Goal: Information Seeking & Learning: Learn about a topic

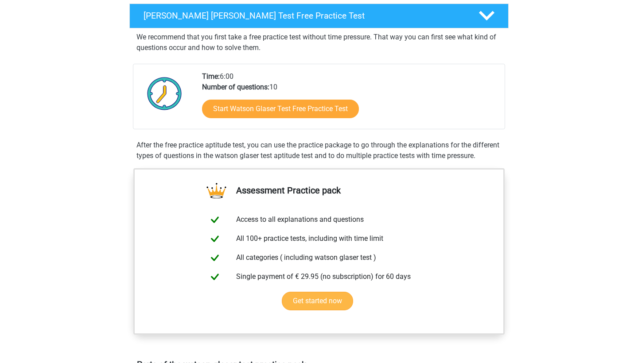
scroll to position [128, 0]
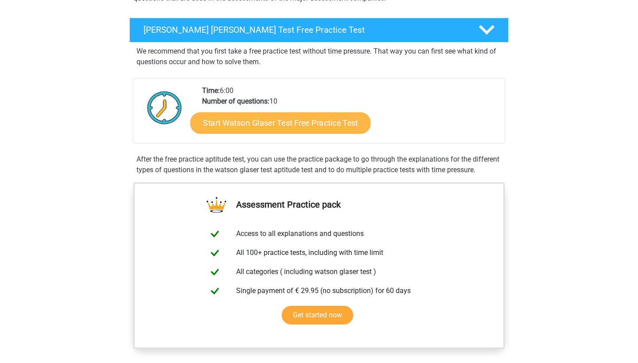
click at [297, 127] on link "Start Watson Glaser Test Free Practice Test" at bounding box center [281, 123] width 180 height 21
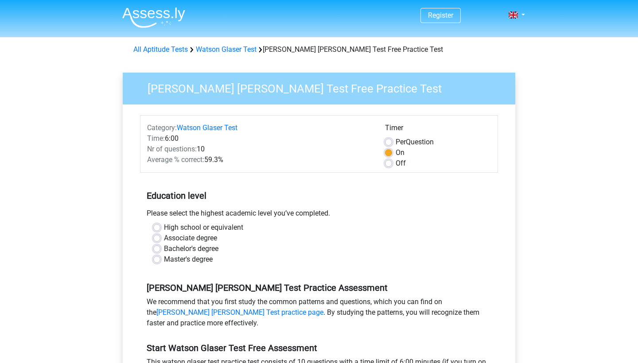
click at [396, 141] on label "Per Question" at bounding box center [415, 142] width 38 height 11
click at [390, 141] on input "Per Question" at bounding box center [388, 141] width 7 height 9
radio input "true"
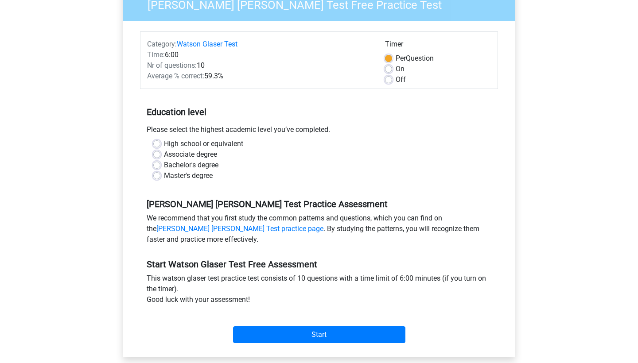
scroll to position [86, 0]
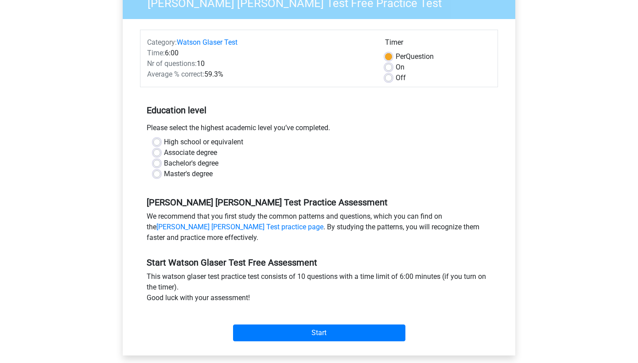
click at [180, 141] on label "High school or equivalent" at bounding box center [203, 142] width 79 height 11
click at [160, 141] on input "High school or equivalent" at bounding box center [156, 141] width 7 height 9
radio input "true"
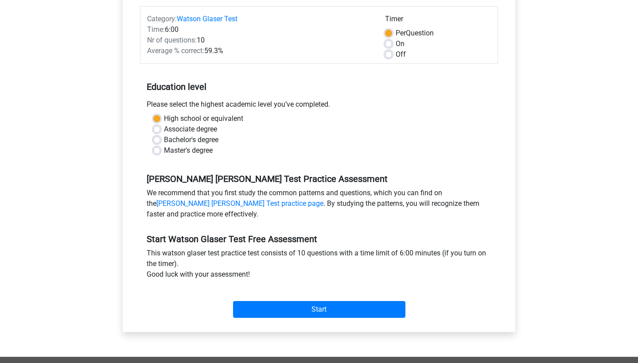
scroll to position [117, 0]
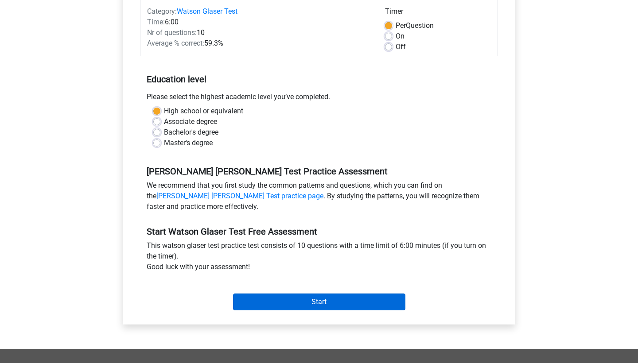
click at [277, 305] on input "Start" at bounding box center [319, 302] width 172 height 17
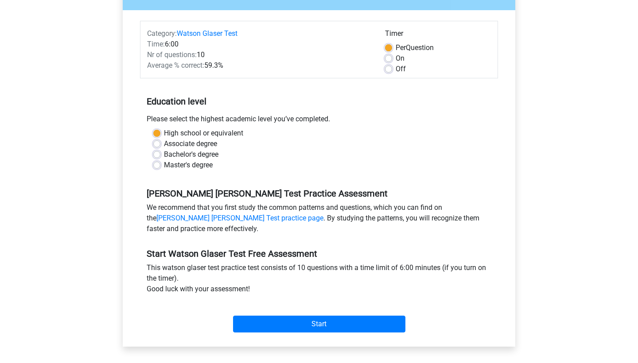
scroll to position [43, 0]
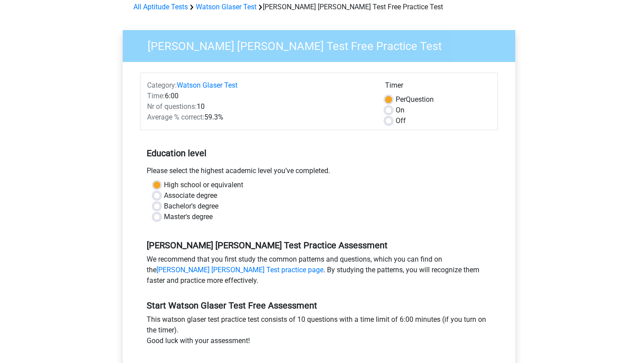
click at [396, 120] on label "Off" at bounding box center [401, 121] width 10 height 11
click at [392, 120] on input "Off" at bounding box center [388, 120] width 7 height 9
radio input "true"
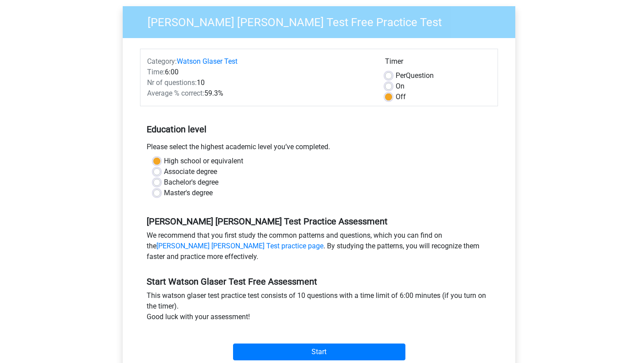
scroll to position [113, 0]
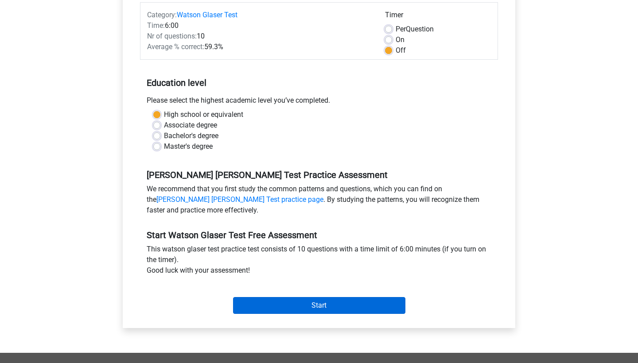
click at [323, 303] on input "Start" at bounding box center [319, 305] width 172 height 17
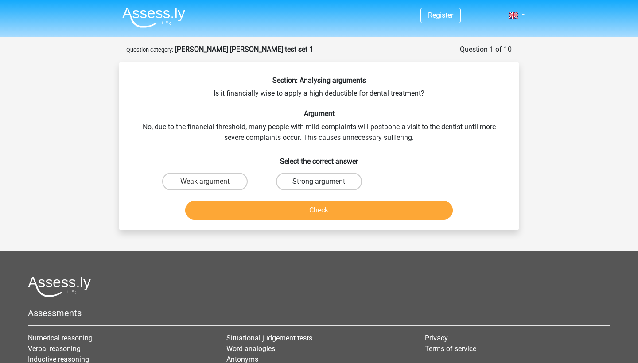
click at [325, 189] on label "Strong argument" at bounding box center [319, 182] width 86 height 18
click at [325, 188] on input "Strong argument" at bounding box center [322, 185] width 6 height 6
radio input "true"
click at [335, 210] on button "Check" at bounding box center [319, 210] width 268 height 19
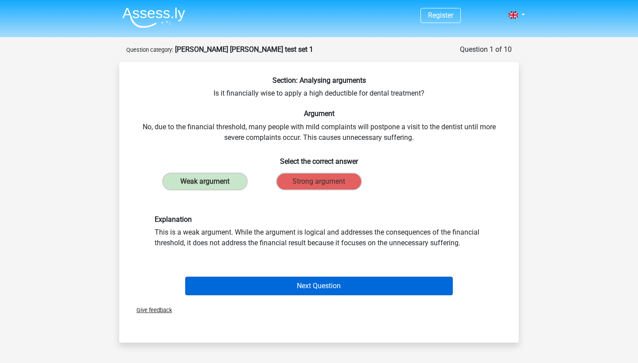
click at [328, 293] on button "Next Question" at bounding box center [319, 286] width 268 height 19
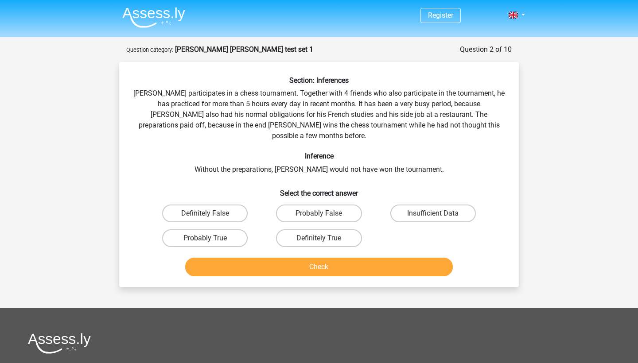
click at [215, 230] on label "Probably True" at bounding box center [205, 239] width 86 height 18
click at [211, 238] on input "Probably True" at bounding box center [208, 241] width 6 height 6
radio input "true"
click at [231, 258] on button "Check" at bounding box center [319, 267] width 268 height 19
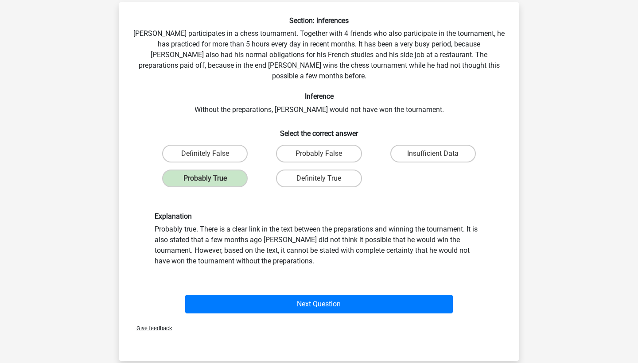
scroll to position [71, 0]
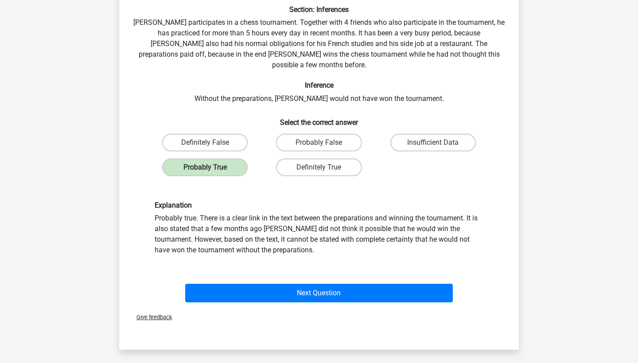
drag, startPoint x: 328, startPoint y: 285, endPoint x: 340, endPoint y: 322, distance: 39.0
click at [340, 322] on div "Section: Inferences Pablo participates in a chess tournament. Together with 4 f…" at bounding box center [319, 170] width 400 height 359
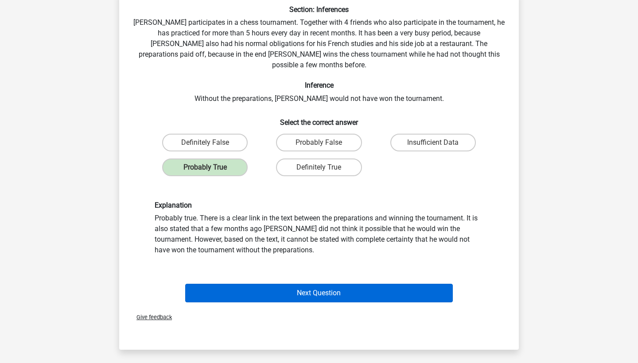
click at [309, 284] on button "Next Question" at bounding box center [319, 293] width 268 height 19
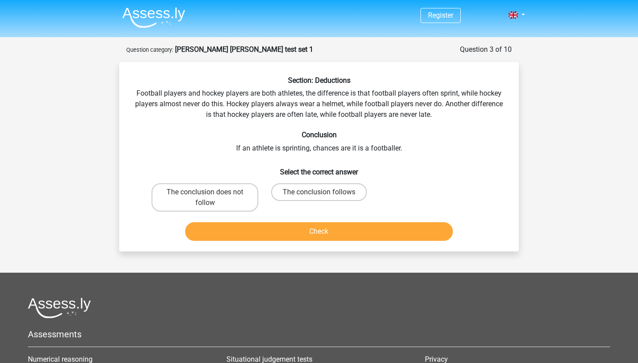
scroll to position [0, 0]
click at [185, 200] on label "The conclusion does not follow" at bounding box center [205, 198] width 107 height 28
click at [205, 198] on input "The conclusion does not follow" at bounding box center [208, 195] width 6 height 6
radio input "true"
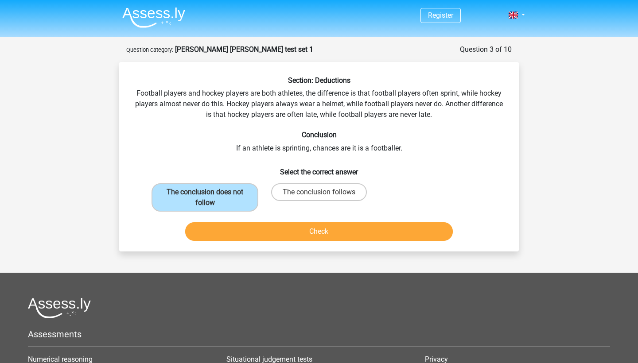
click at [242, 239] on button "Check" at bounding box center [319, 232] width 268 height 19
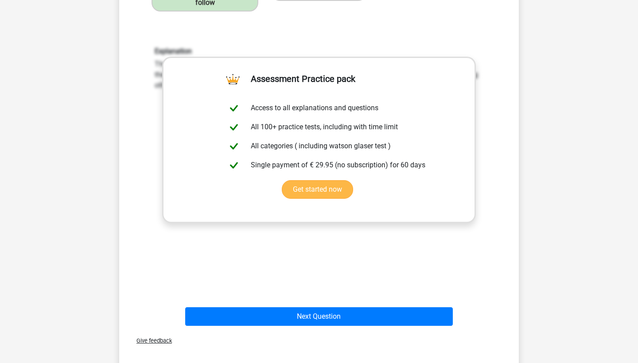
scroll to position [229, 0]
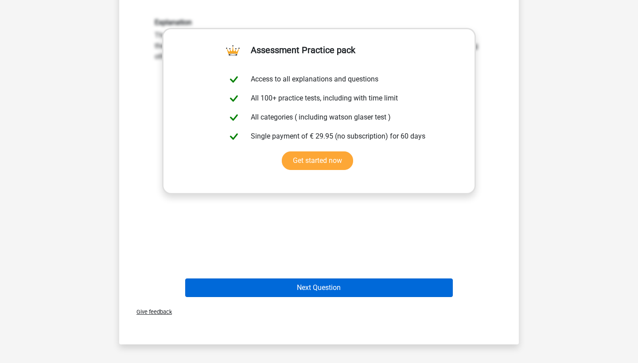
click at [317, 288] on button "Next Question" at bounding box center [319, 288] width 268 height 19
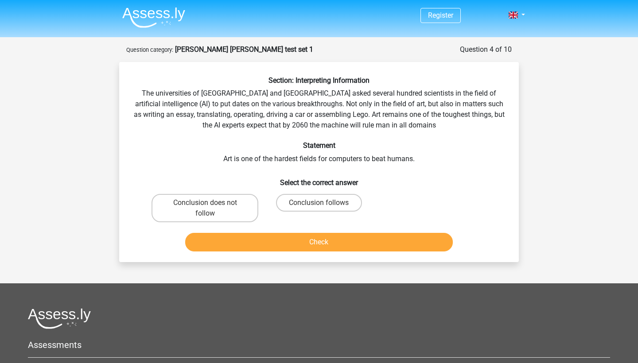
scroll to position [0, 0]
click at [315, 207] on label "Conclusion follows" at bounding box center [319, 203] width 86 height 18
click at [319, 207] on input "Conclusion follows" at bounding box center [322, 206] width 6 height 6
radio input "true"
click at [317, 245] on button "Check" at bounding box center [319, 242] width 268 height 19
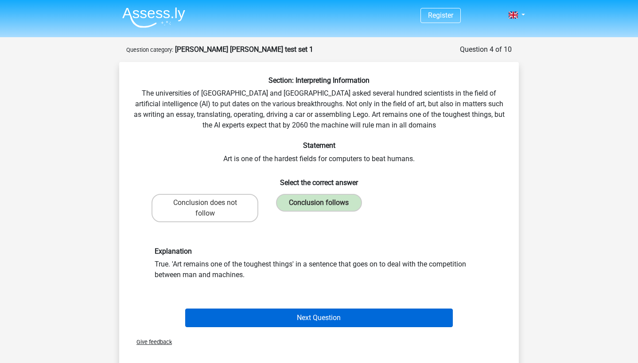
click at [320, 317] on button "Next Question" at bounding box center [319, 318] width 268 height 19
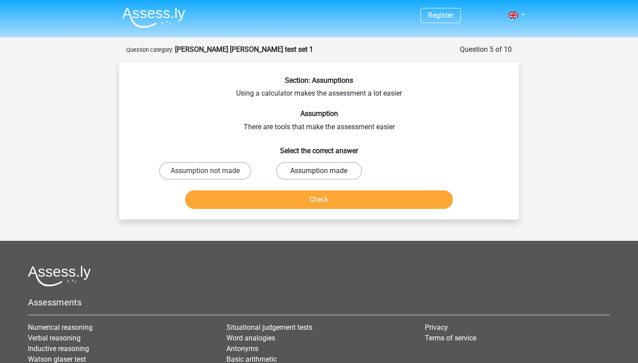
click at [304, 168] on label "Assumption made" at bounding box center [319, 171] width 86 height 18
click at [319, 171] on input "Assumption made" at bounding box center [322, 174] width 6 height 6
radio input "true"
click at [279, 199] on button "Check" at bounding box center [319, 200] width 268 height 19
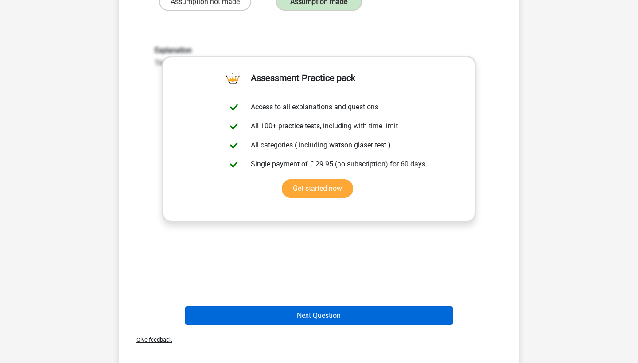
click at [292, 314] on button "Next Question" at bounding box center [319, 316] width 268 height 19
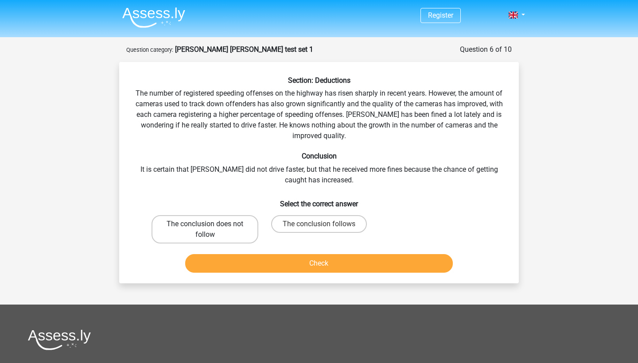
click at [219, 230] on label "The conclusion does not follow" at bounding box center [205, 229] width 107 height 28
click at [211, 230] on input "The conclusion does not follow" at bounding box center [208, 227] width 6 height 6
radio input "true"
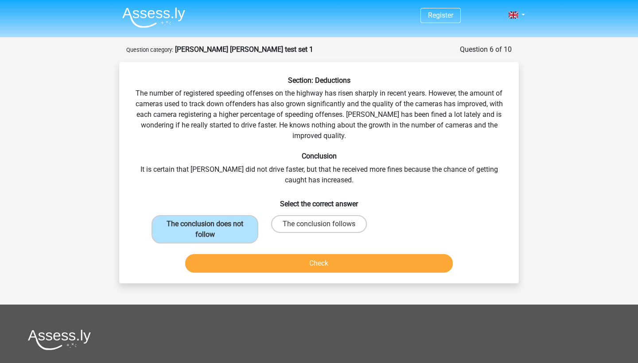
click at [244, 262] on button "Check" at bounding box center [319, 263] width 268 height 19
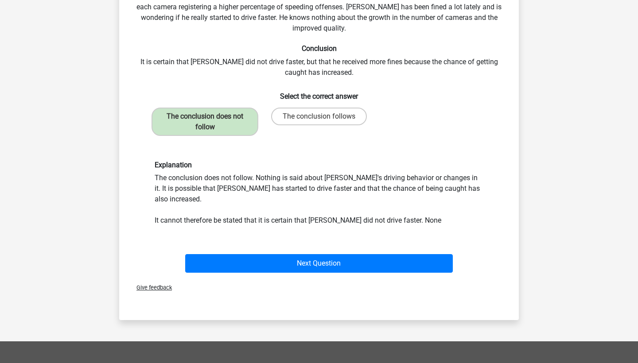
scroll to position [118, 0]
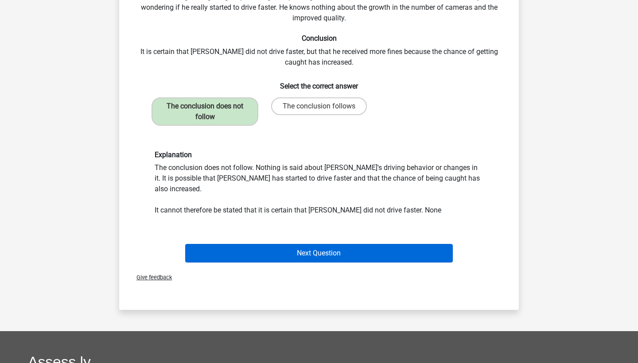
click at [317, 244] on button "Next Question" at bounding box center [319, 253] width 268 height 19
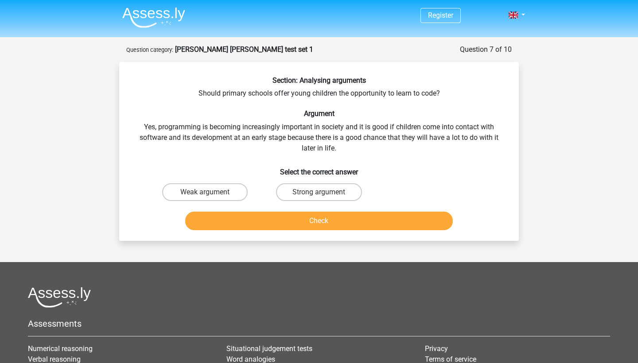
scroll to position [0, 0]
click at [220, 184] on label "Weak argument" at bounding box center [205, 193] width 86 height 18
click at [211, 192] on input "Weak argument" at bounding box center [208, 195] width 6 height 6
radio input "true"
click at [277, 225] on button "Check" at bounding box center [319, 221] width 268 height 19
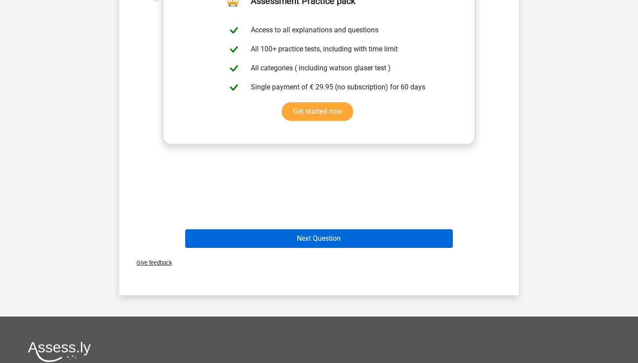
click at [312, 242] on button "Next Question" at bounding box center [319, 239] width 268 height 19
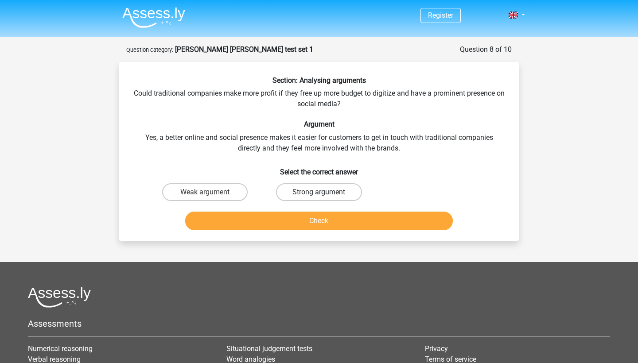
click at [327, 193] on label "Strong argument" at bounding box center [319, 193] width 86 height 18
click at [325, 193] on input "Strong argument" at bounding box center [322, 195] width 6 height 6
radio input "true"
click at [327, 214] on button "Check" at bounding box center [319, 221] width 268 height 19
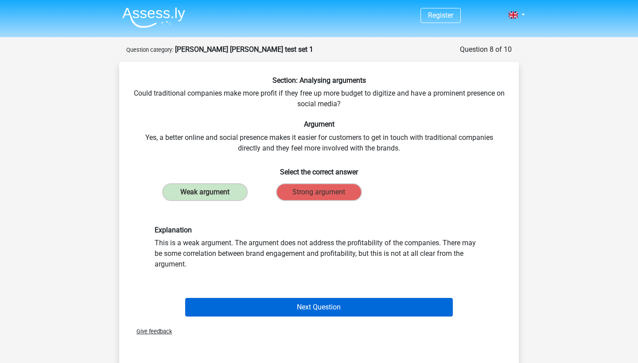
click at [317, 307] on button "Next Question" at bounding box center [319, 307] width 268 height 19
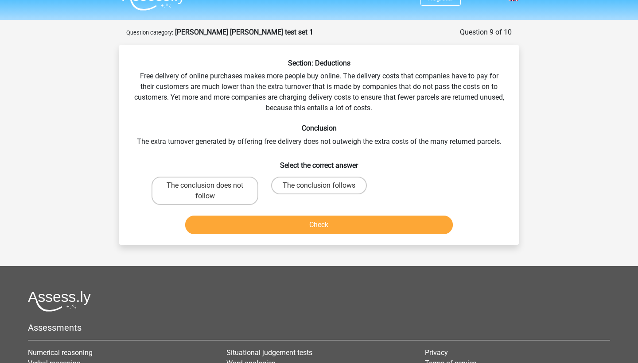
scroll to position [10, 0]
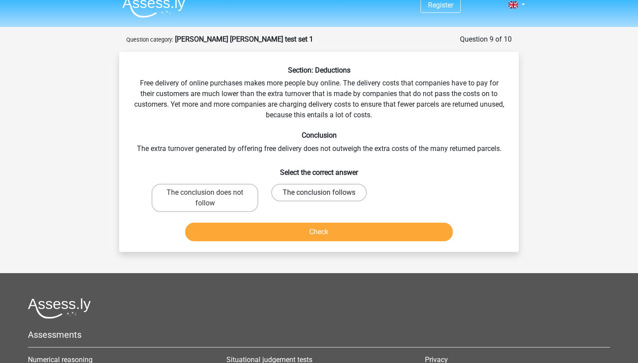
click at [324, 190] on label "The conclusion follows" at bounding box center [319, 193] width 96 height 18
click at [324, 193] on input "The conclusion follows" at bounding box center [322, 196] width 6 height 6
radio input "true"
click at [323, 220] on div "Check" at bounding box center [318, 230] width 371 height 29
click at [323, 231] on button "Check" at bounding box center [319, 232] width 268 height 19
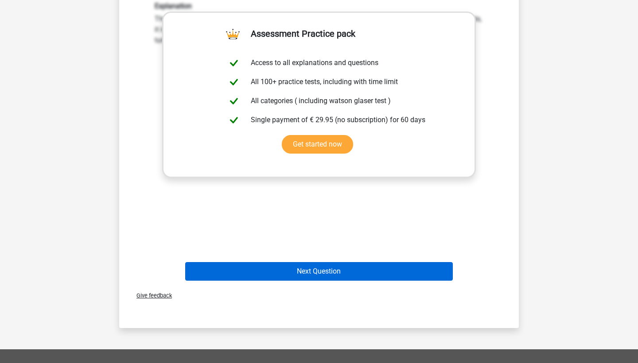
click at [316, 272] on button "Next Question" at bounding box center [319, 271] width 268 height 19
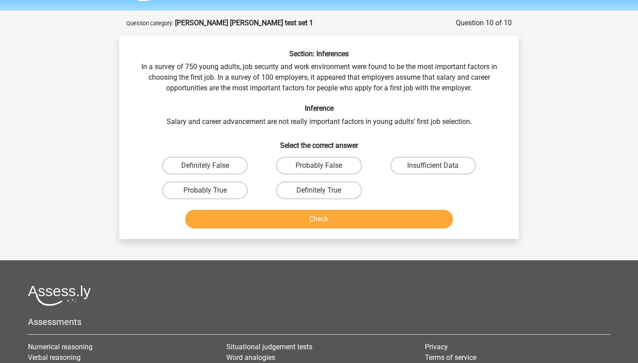
scroll to position [25, 0]
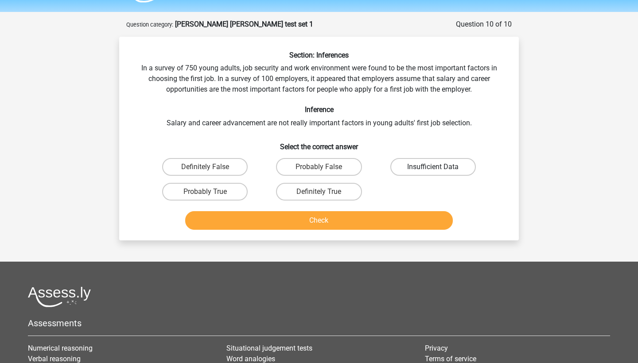
click at [411, 167] on label "Insufficient Data" at bounding box center [434, 167] width 86 height 18
click at [433, 167] on input "Insufficient Data" at bounding box center [436, 170] width 6 height 6
radio input "true"
click at [341, 165] on label "Probably False" at bounding box center [319, 167] width 86 height 18
click at [325, 167] on input "Probably False" at bounding box center [322, 170] width 6 height 6
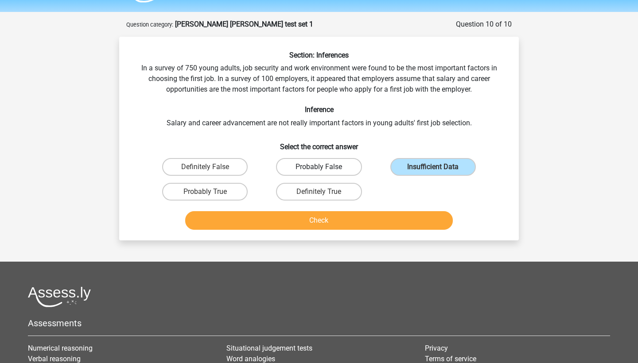
radio input "true"
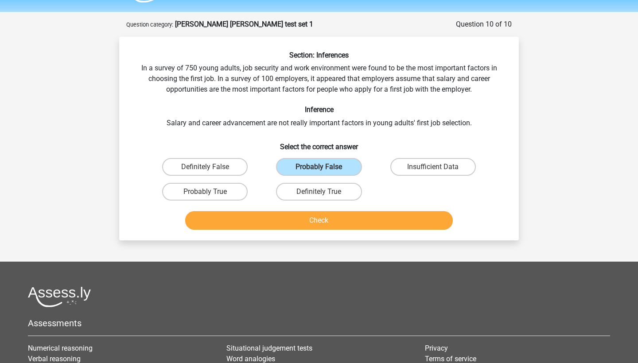
click at [348, 217] on button "Check" at bounding box center [319, 220] width 268 height 19
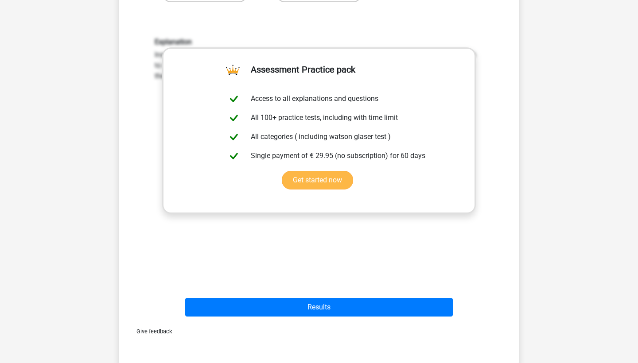
scroll to position [268, 0]
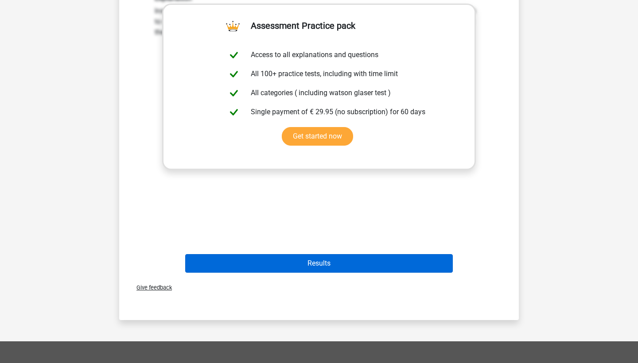
click at [359, 261] on button "Results" at bounding box center [319, 263] width 268 height 19
